Goal: Information Seeking & Learning: Learn about a topic

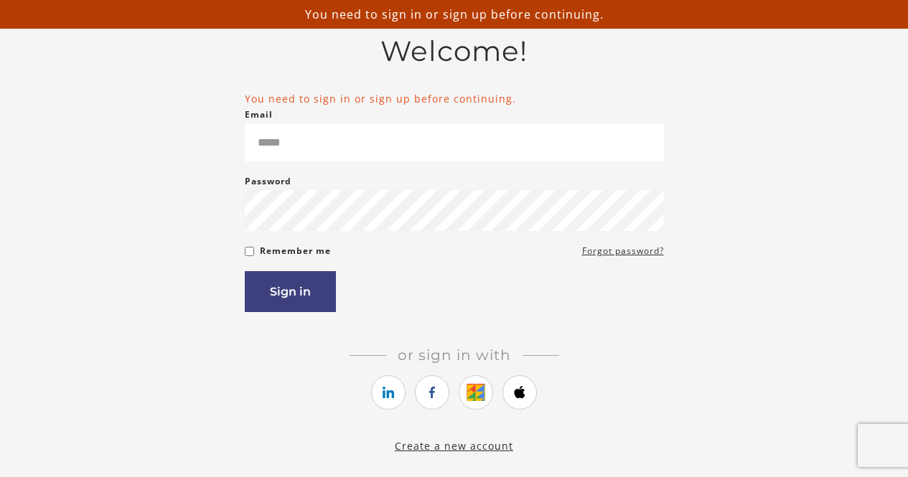
scroll to position [82, 0]
click at [468, 400] on icon "https://courses.thinkific.com/users/auth/google?ss%5Breferral%5D=&ss%5Buser_ret…" at bounding box center [476, 391] width 18 height 17
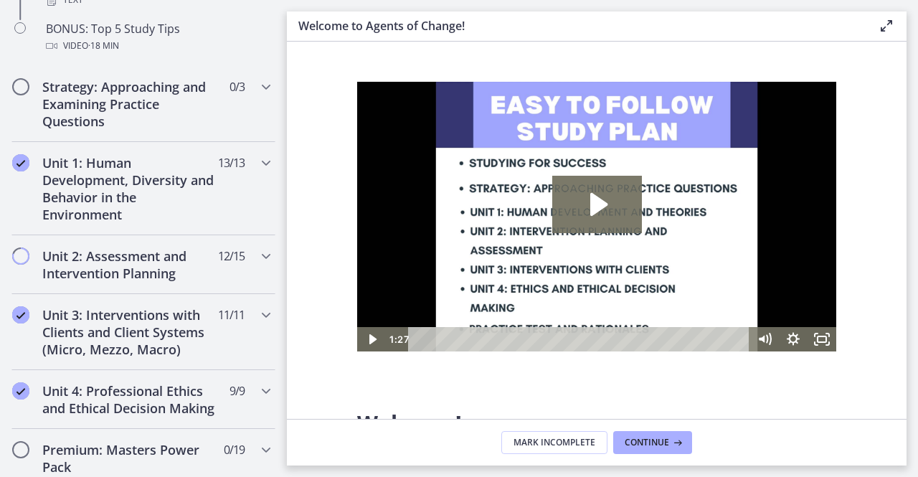
scroll to position [849, 0]
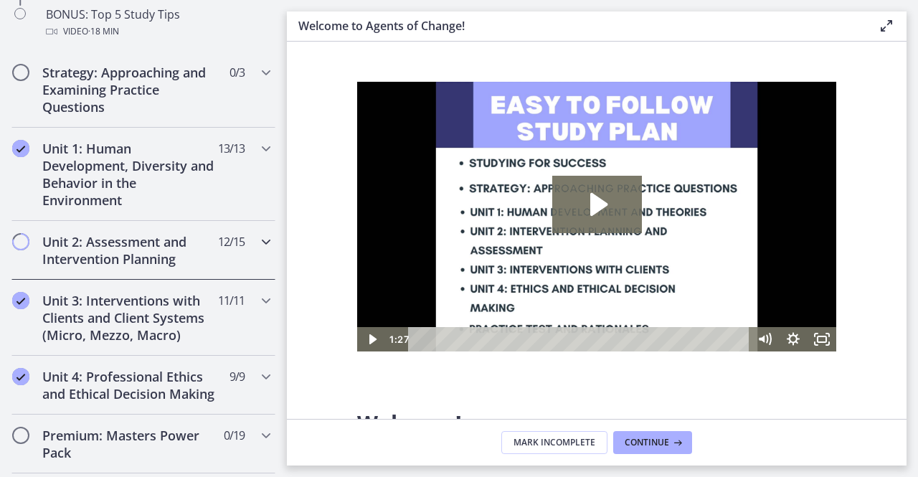
click at [151, 250] on h2 "Unit 2: Assessment and Intervention Planning" at bounding box center [129, 250] width 175 height 34
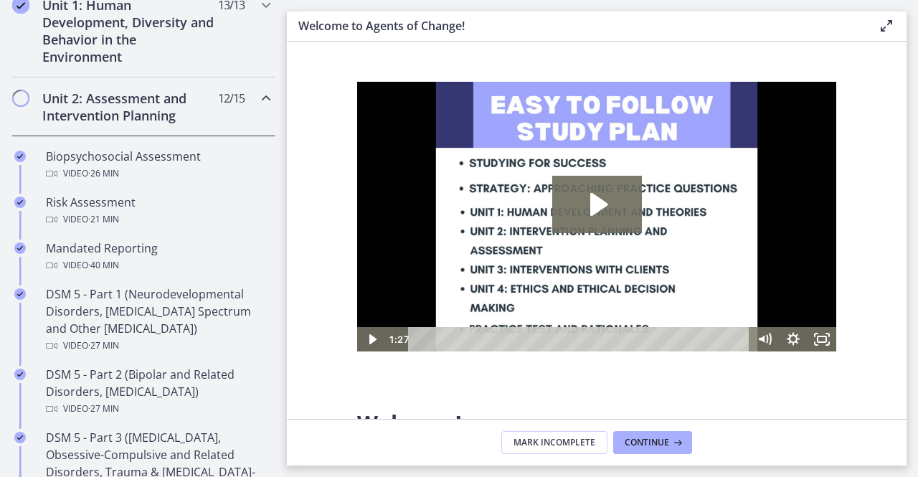
scroll to position [423, 0]
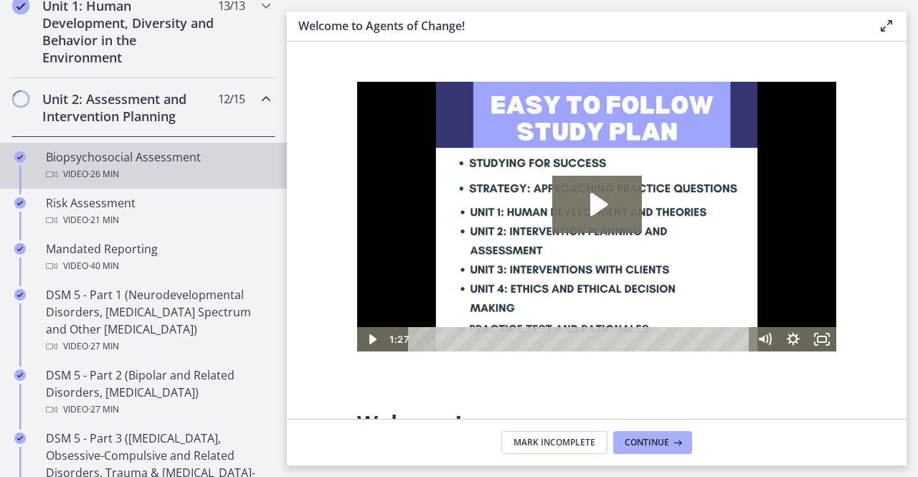
click at [151, 146] on link "Biopsychosocial Assessment Video · 26 min" at bounding box center [143, 166] width 287 height 46
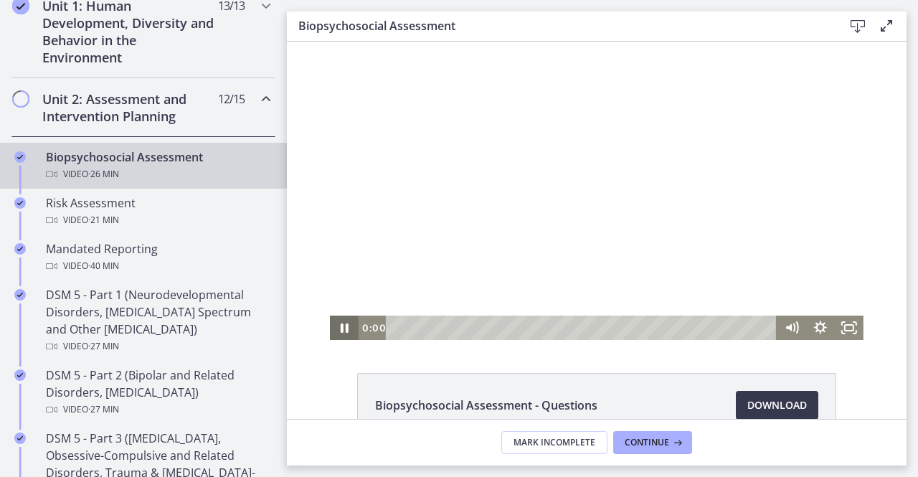
drag, startPoint x: 393, startPoint y: 330, endPoint x: 339, endPoint y: 325, distance: 54.0
click at [339, 325] on div "0:00 0:00" at bounding box center [597, 328] width 534 height 24
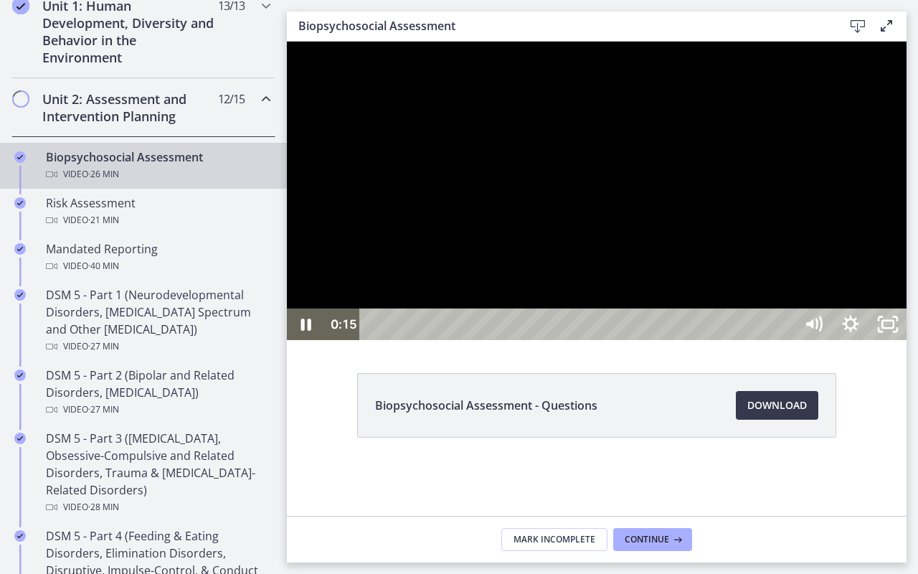
click at [907, 263] on div at bounding box center [597, 191] width 620 height 298
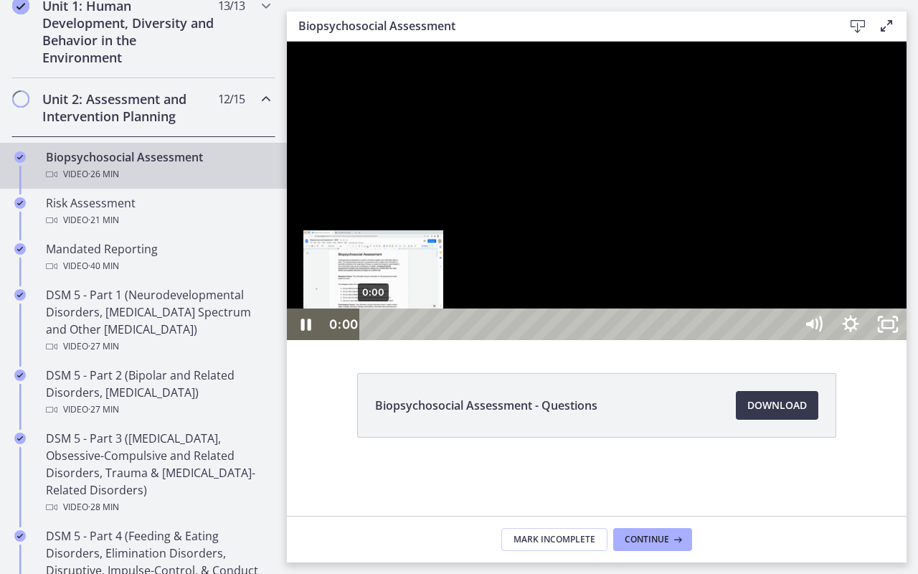
click at [373, 340] on div "0:00" at bounding box center [579, 324] width 413 height 32
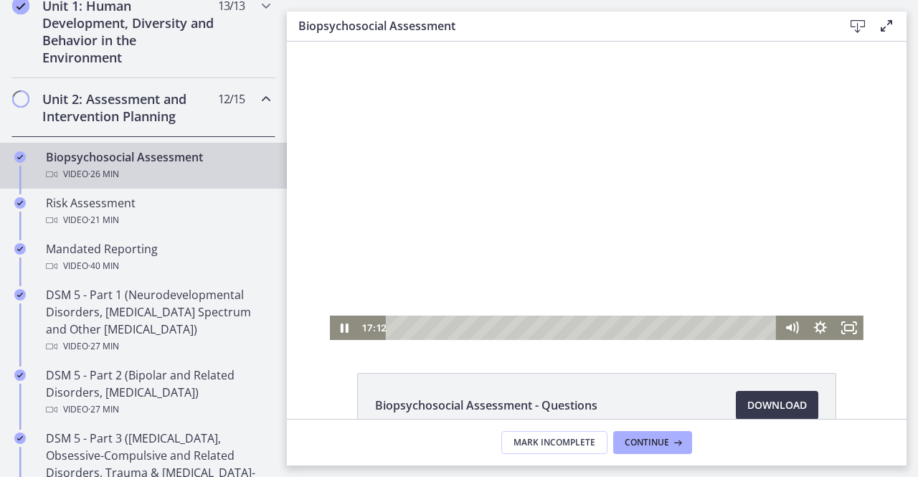
click at [542, 172] on div at bounding box center [597, 191] width 534 height 298
click at [407, 193] on div at bounding box center [597, 191] width 534 height 298
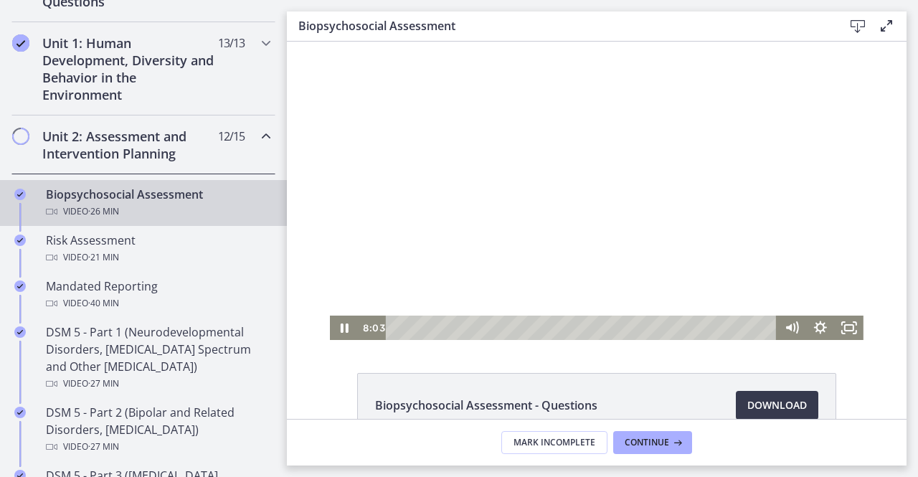
scroll to position [387, 0]
click at [330, 42] on button "Pause: cbe28tpt4o1cl02sic2g.mp4" at bounding box center [330, 42] width 1 height 1
click at [542, 324] on div "10:30" at bounding box center [584, 328] width 374 height 24
click at [479, 229] on div at bounding box center [597, 191] width 534 height 298
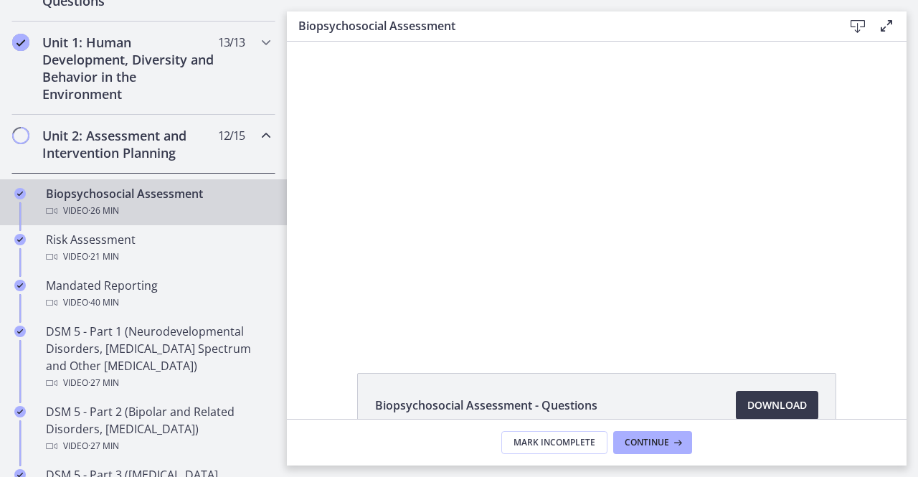
click at [330, 42] on button "Play Video: cbe28tpt4o1cl02sic2g.mp4" at bounding box center [330, 42] width 1 height 1
